Goal: Browse casually: Explore the website without a specific task or goal

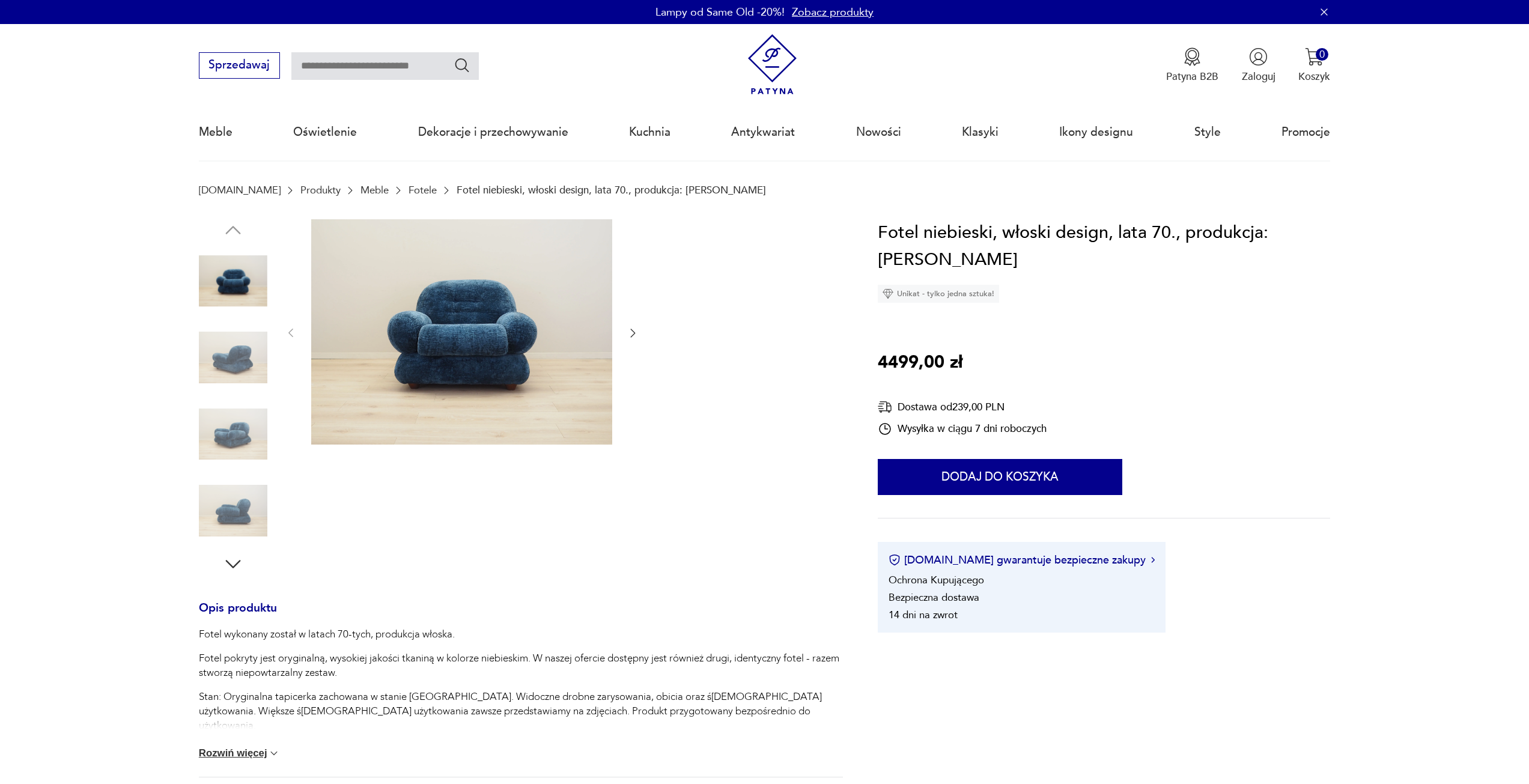
click at [247, 348] on img at bounding box center [233, 357] width 69 height 69
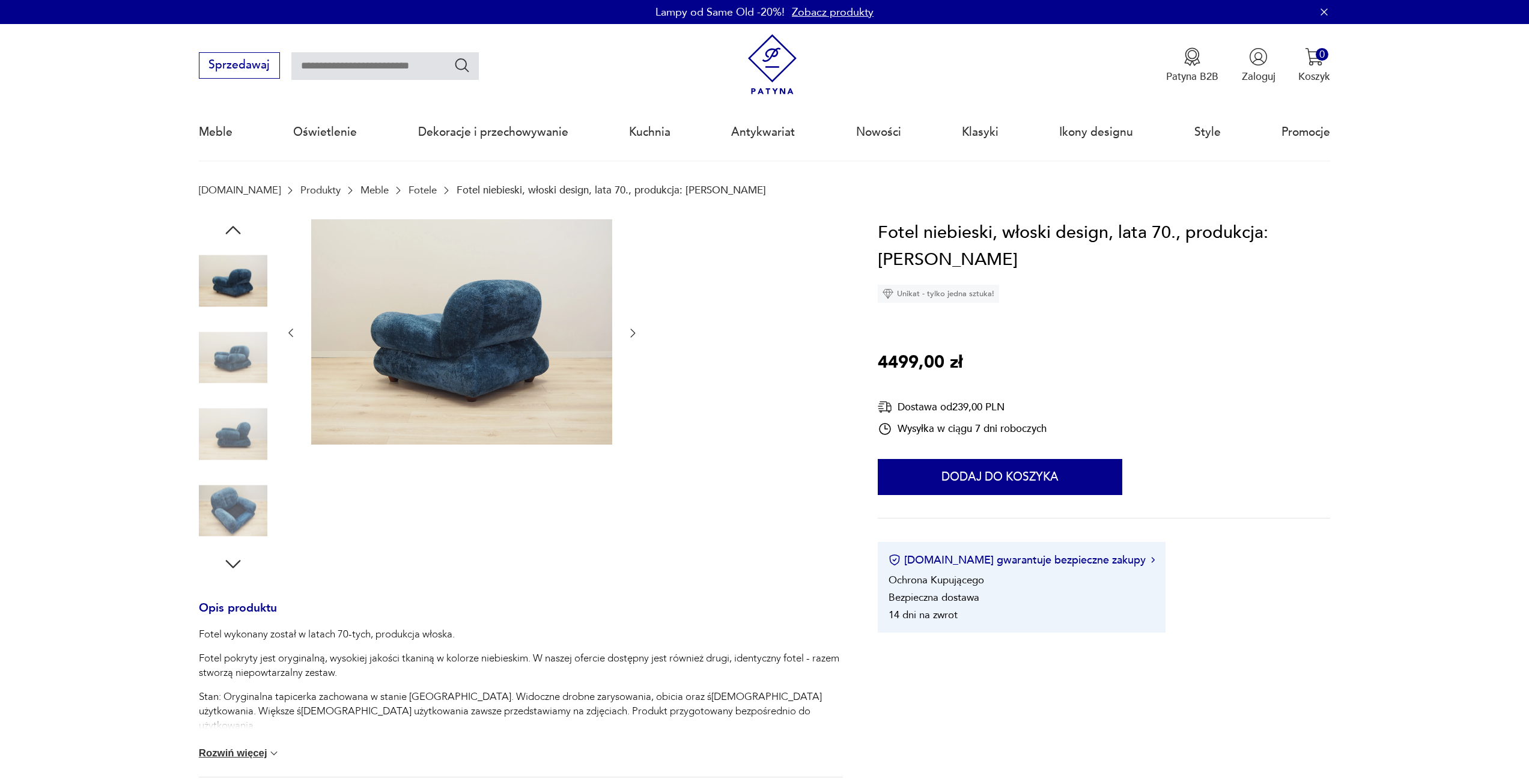
click at [238, 400] on img at bounding box center [233, 434] width 69 height 69
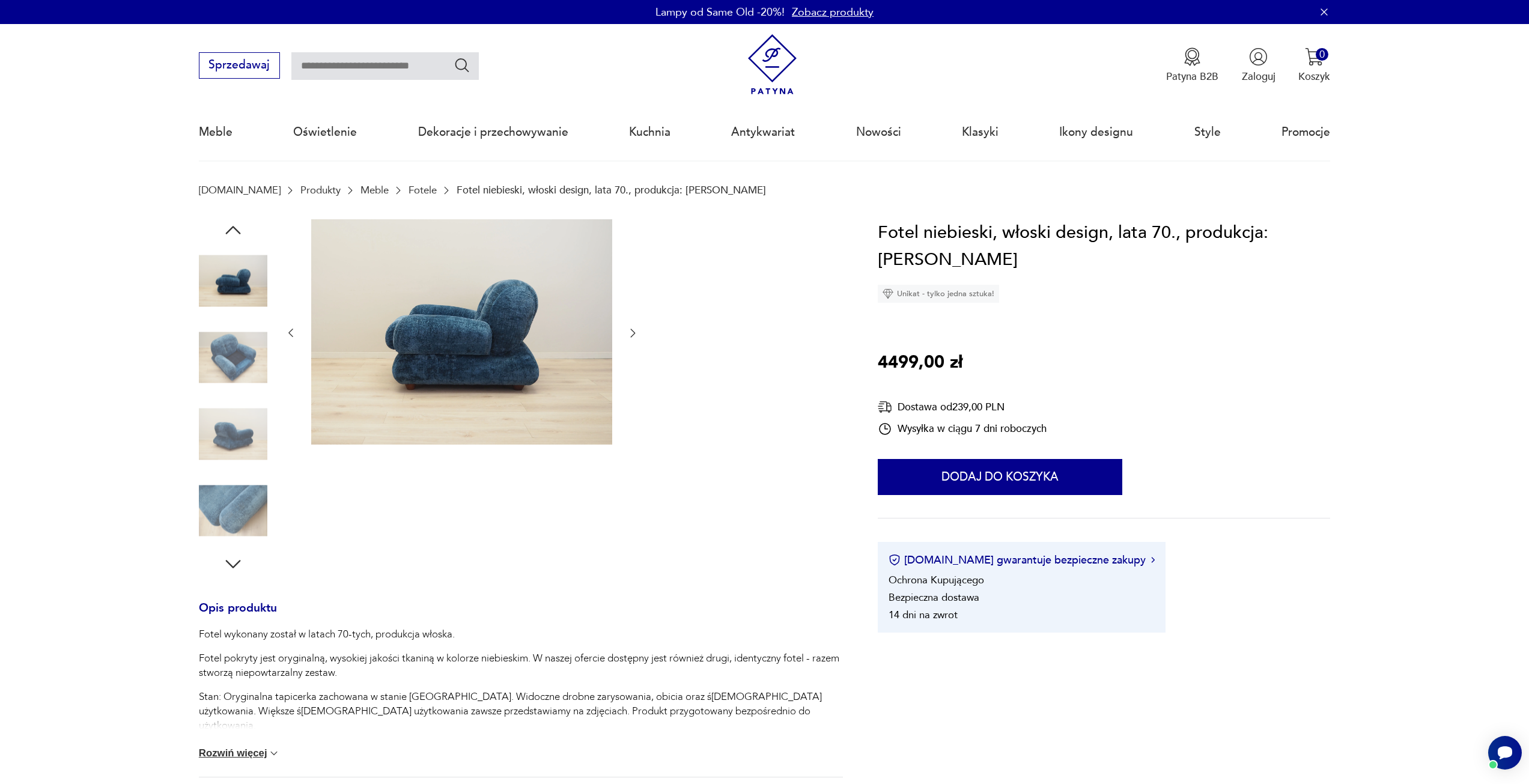
click at [225, 424] on img at bounding box center [233, 434] width 69 height 69
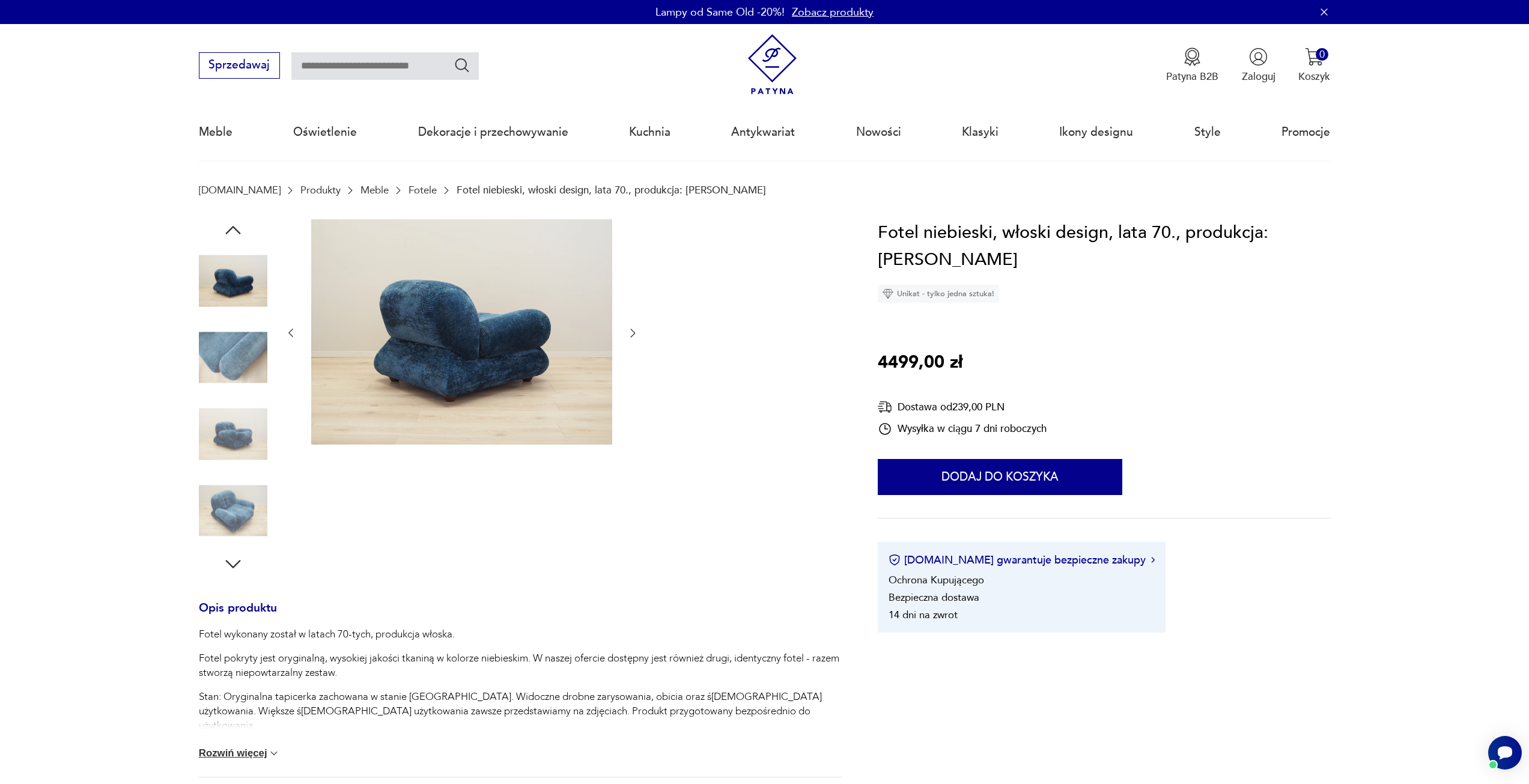
click at [239, 420] on img at bounding box center [233, 434] width 69 height 69
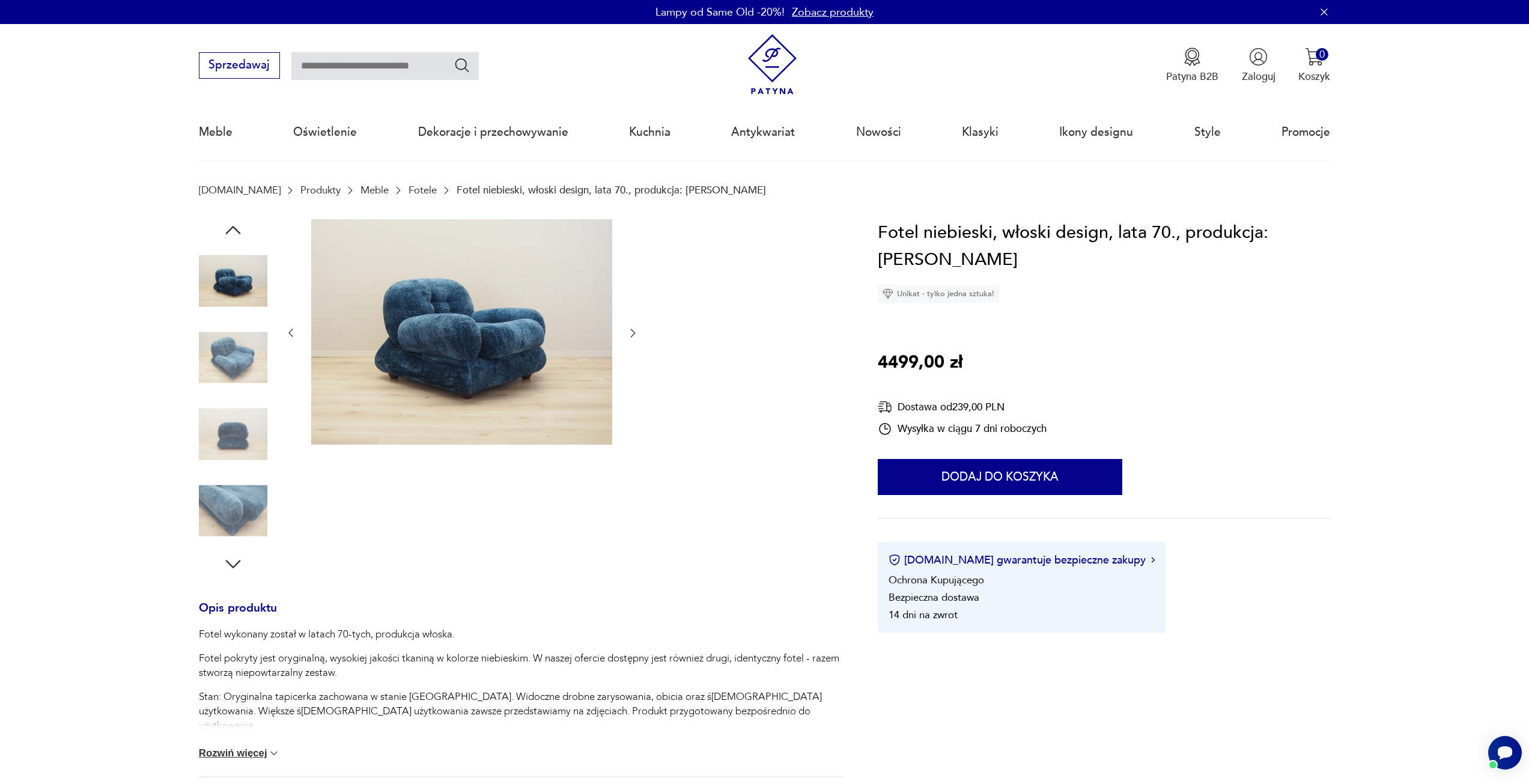
click at [231, 471] on div at bounding box center [233, 396] width 69 height 300
click at [226, 514] on img at bounding box center [233, 510] width 69 height 69
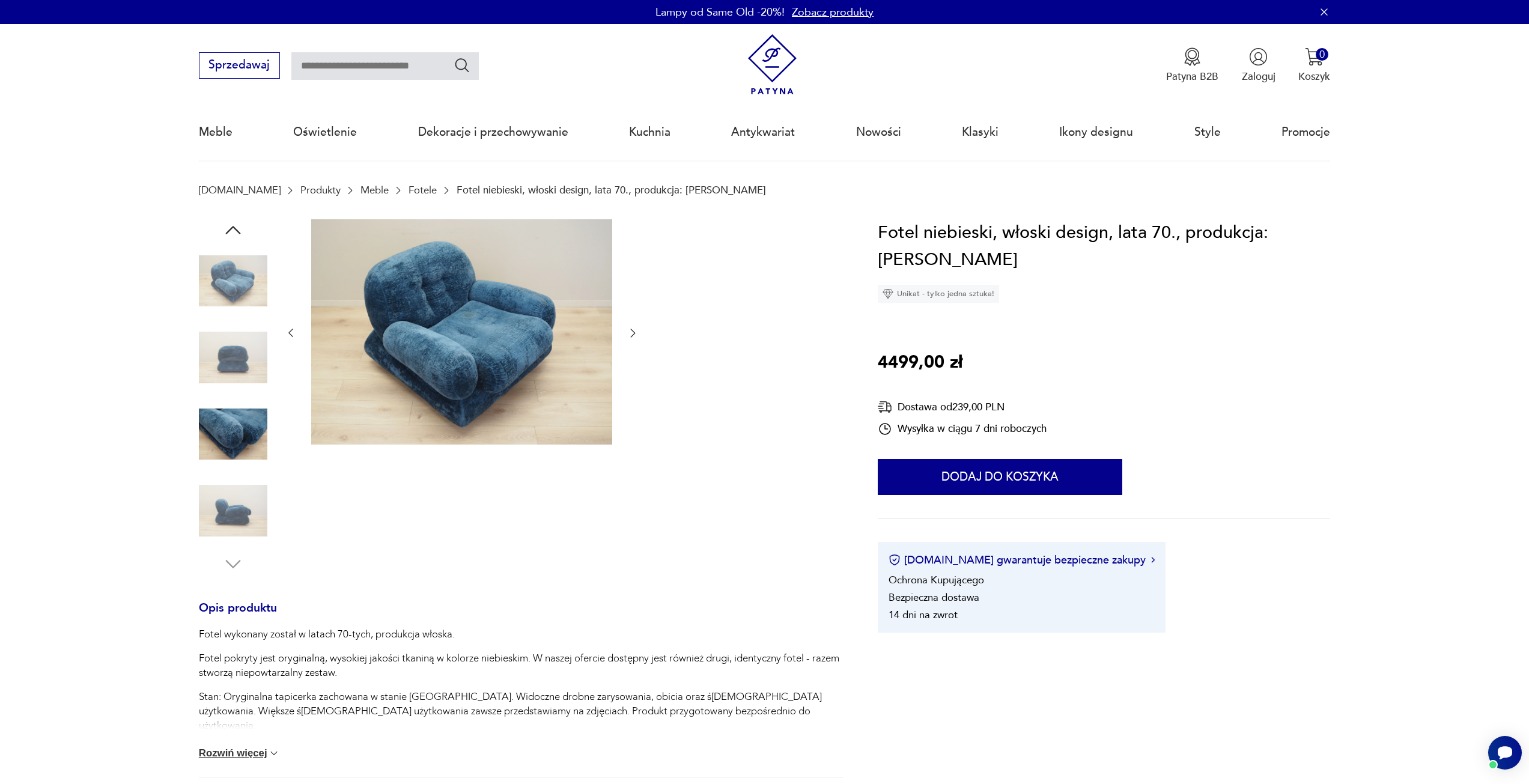
click at [228, 437] on img at bounding box center [233, 434] width 69 height 69
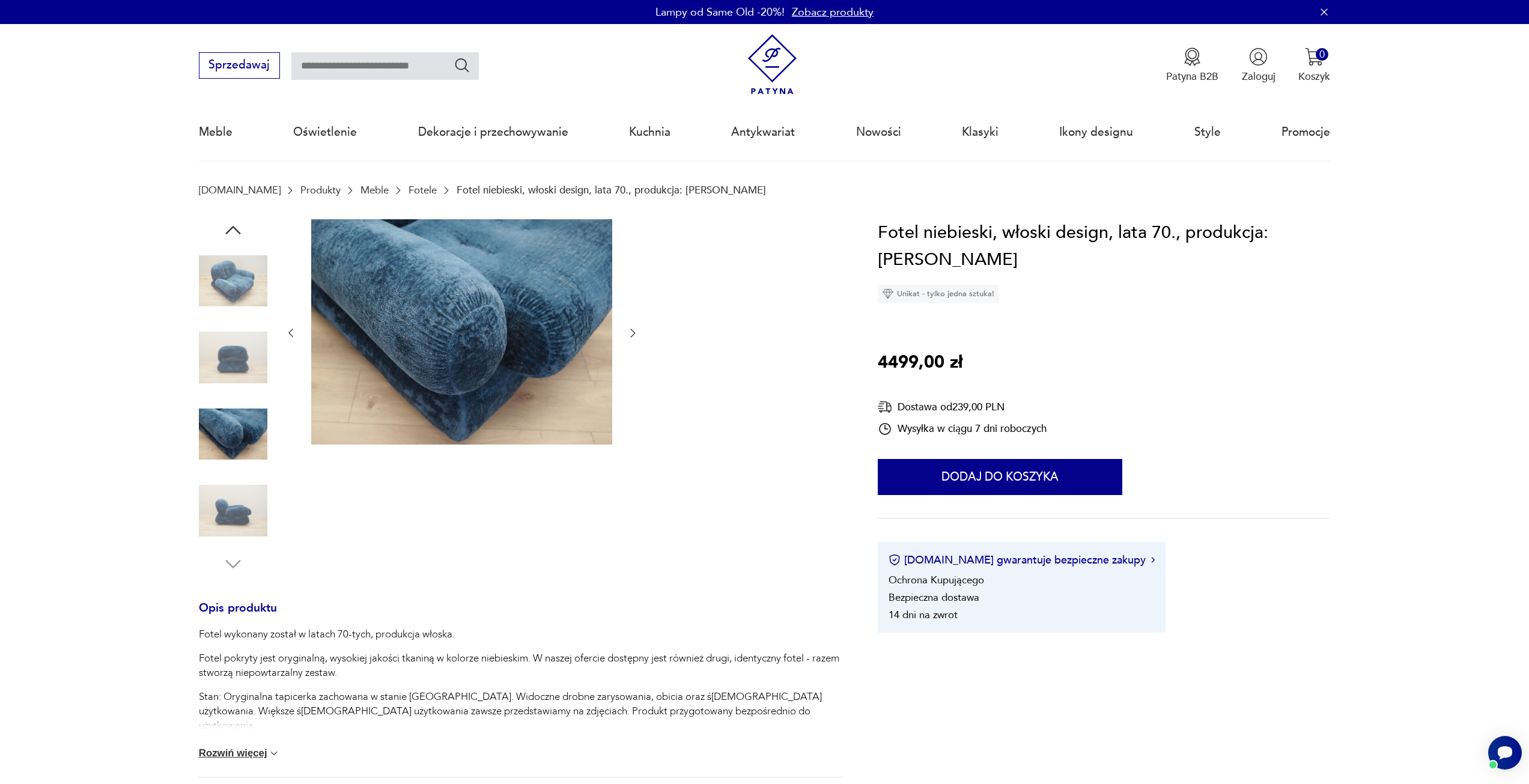
click at [224, 482] on img at bounding box center [233, 510] width 69 height 69
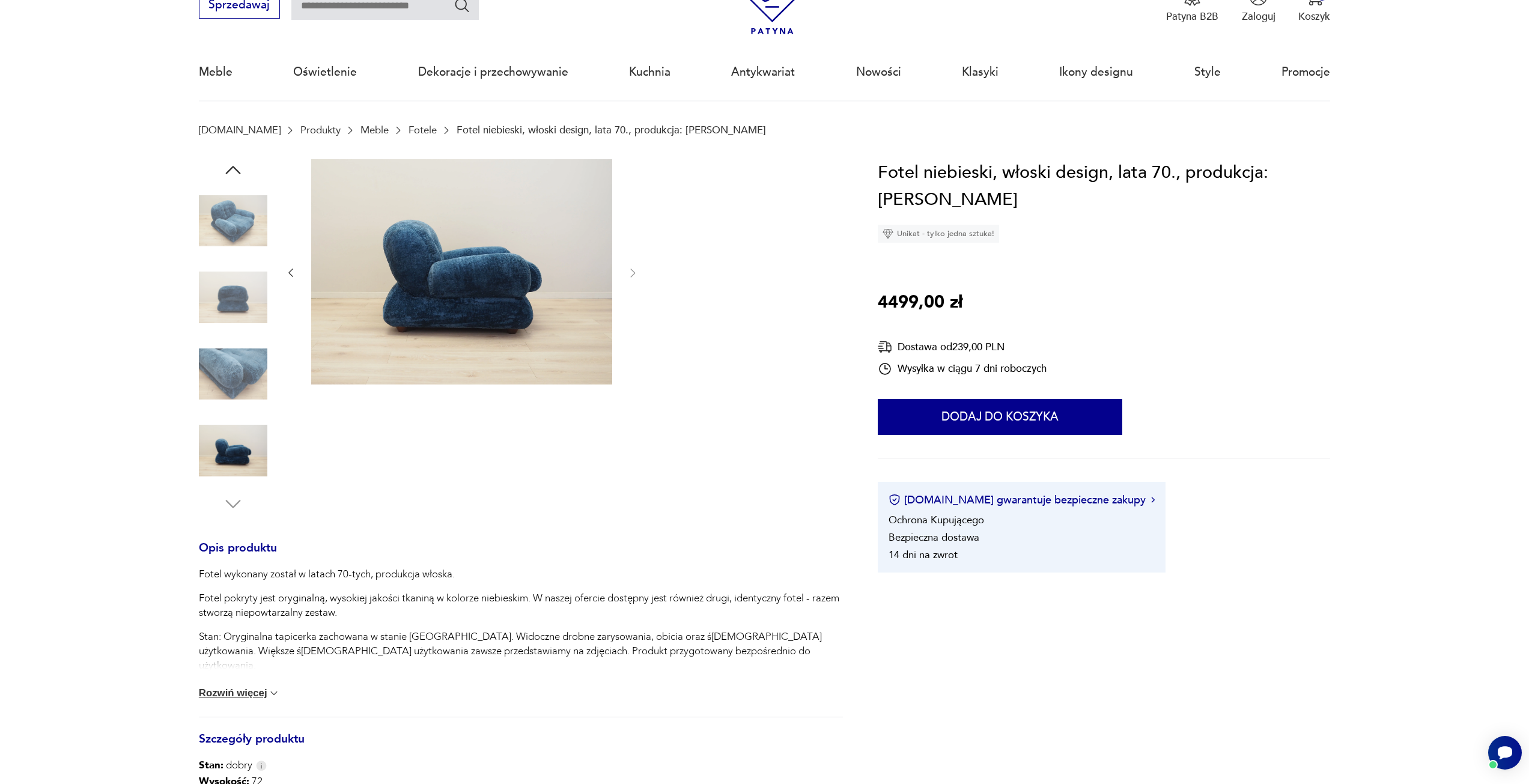
scroll to position [120, 0]
